Goal: Information Seeking & Learning: Learn about a topic

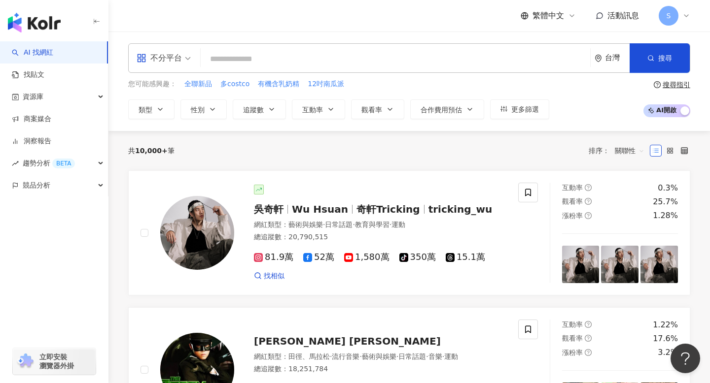
click at [235, 70] on div "不分平台 台灣 搜尋" at bounding box center [409, 58] width 562 height 30
click at [250, 51] on input "search" at bounding box center [395, 59] width 381 height 19
click at [232, 49] on div "不分平台 台灣 搜尋" at bounding box center [409, 58] width 562 height 30
click at [231, 61] on input "search" at bounding box center [395, 59] width 381 height 19
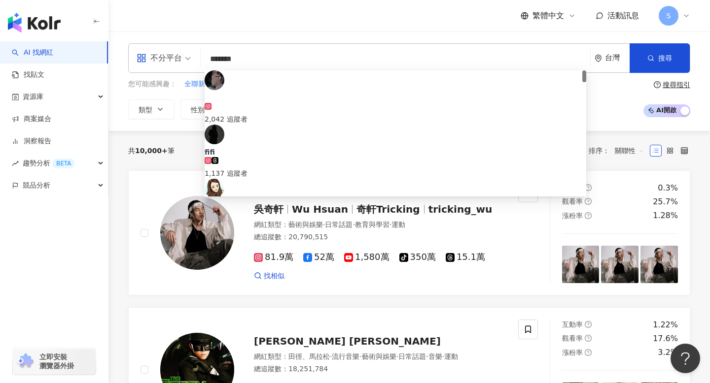
type input "******"
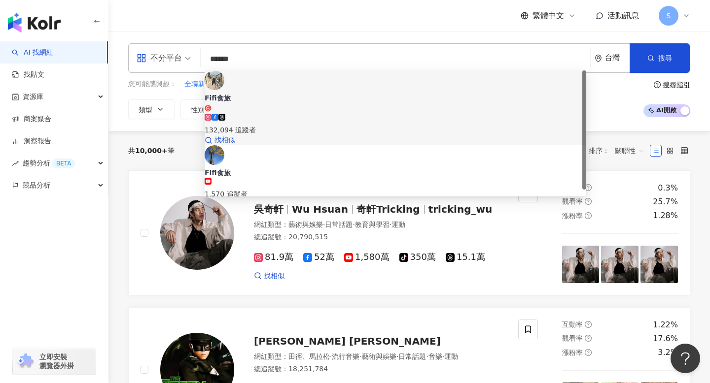
click at [332, 101] on div "Fifi食旅 132,094 追蹤者 找相似" at bounding box center [395, 107] width 381 height 75
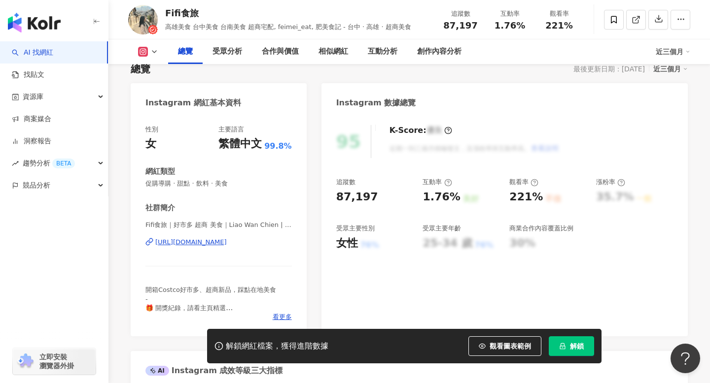
scroll to position [64, 0]
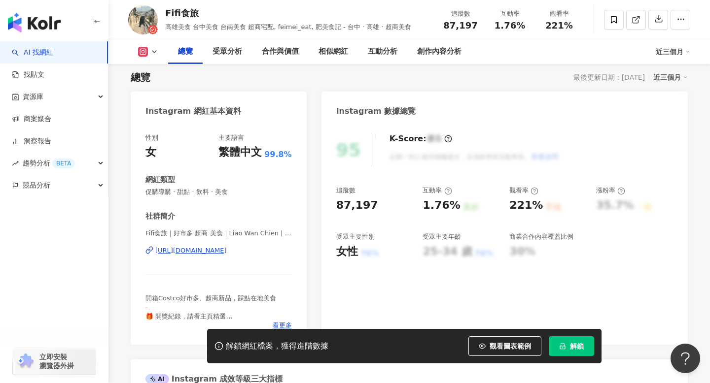
click at [436, 154] on div "K-Score : 優良 近期一到三個月積極發文，且漲粉率與互動率高。 查看說明" at bounding box center [469, 150] width 179 height 33
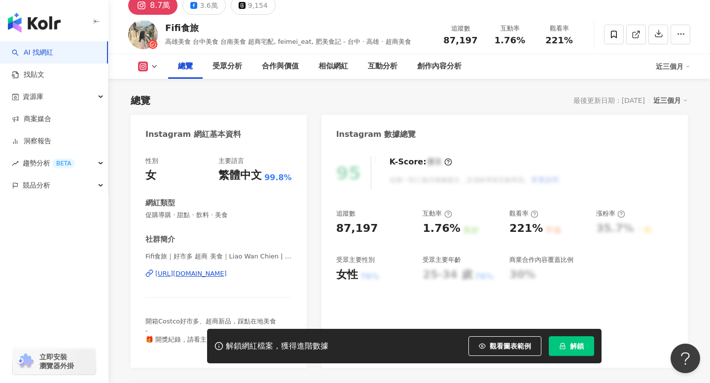
scroll to position [78, 0]
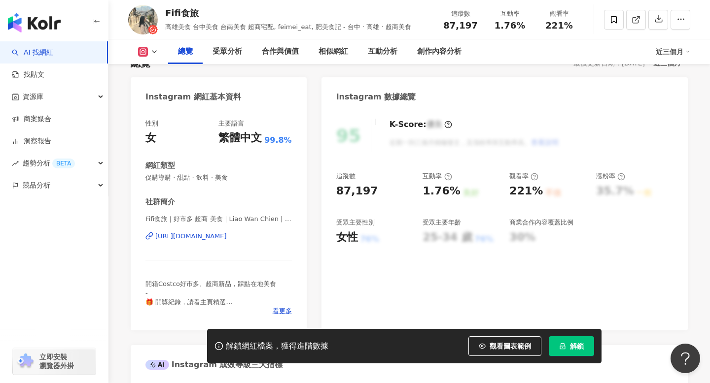
click at [406, 162] on div "95 K-Score : 優良 近期一到三個月積極發文，且漲粉率與互動率高。 查看說明 追蹤數 87,197 互動率 1.76% 良好 觀看率 221% 不佳…" at bounding box center [504, 219] width 366 height 221
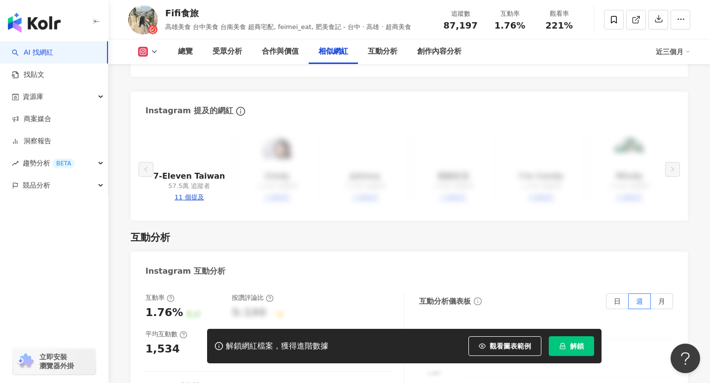
scroll to position [2007, 0]
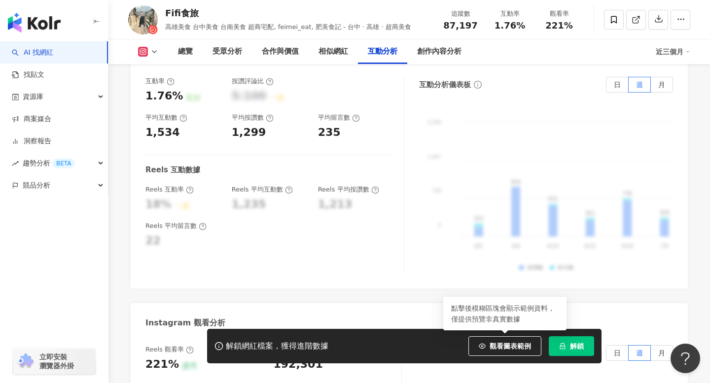
click at [485, 304] on div "Instagram 觀看分析" at bounding box center [409, 320] width 557 height 32
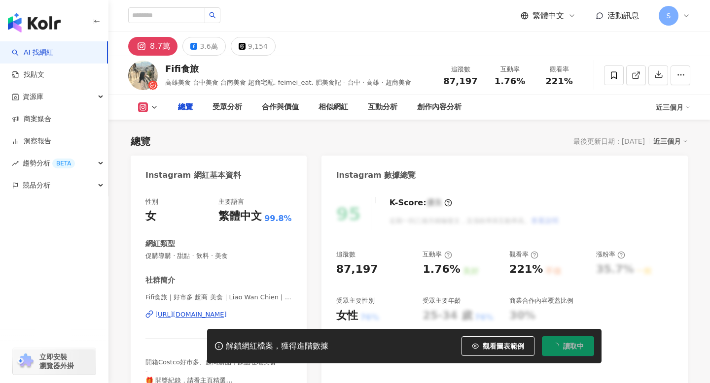
scroll to position [45, 0]
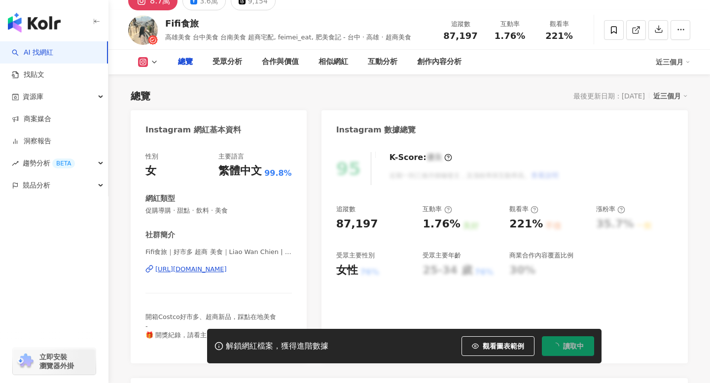
click at [321, 94] on div "總覽 最後更新日期：2025/9/5 近三個月" at bounding box center [409, 96] width 557 height 14
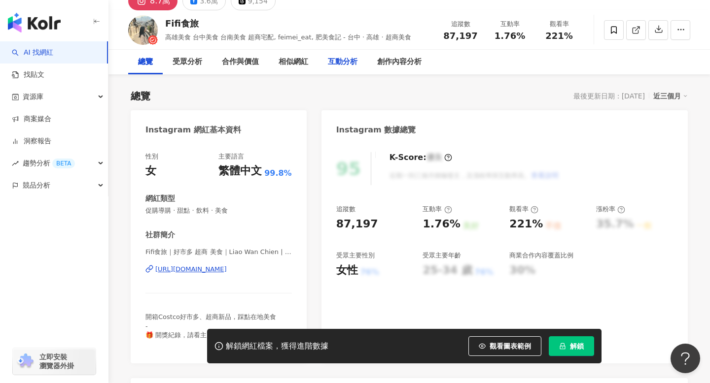
scroll to position [0, 0]
